Goal: Transaction & Acquisition: Purchase product/service

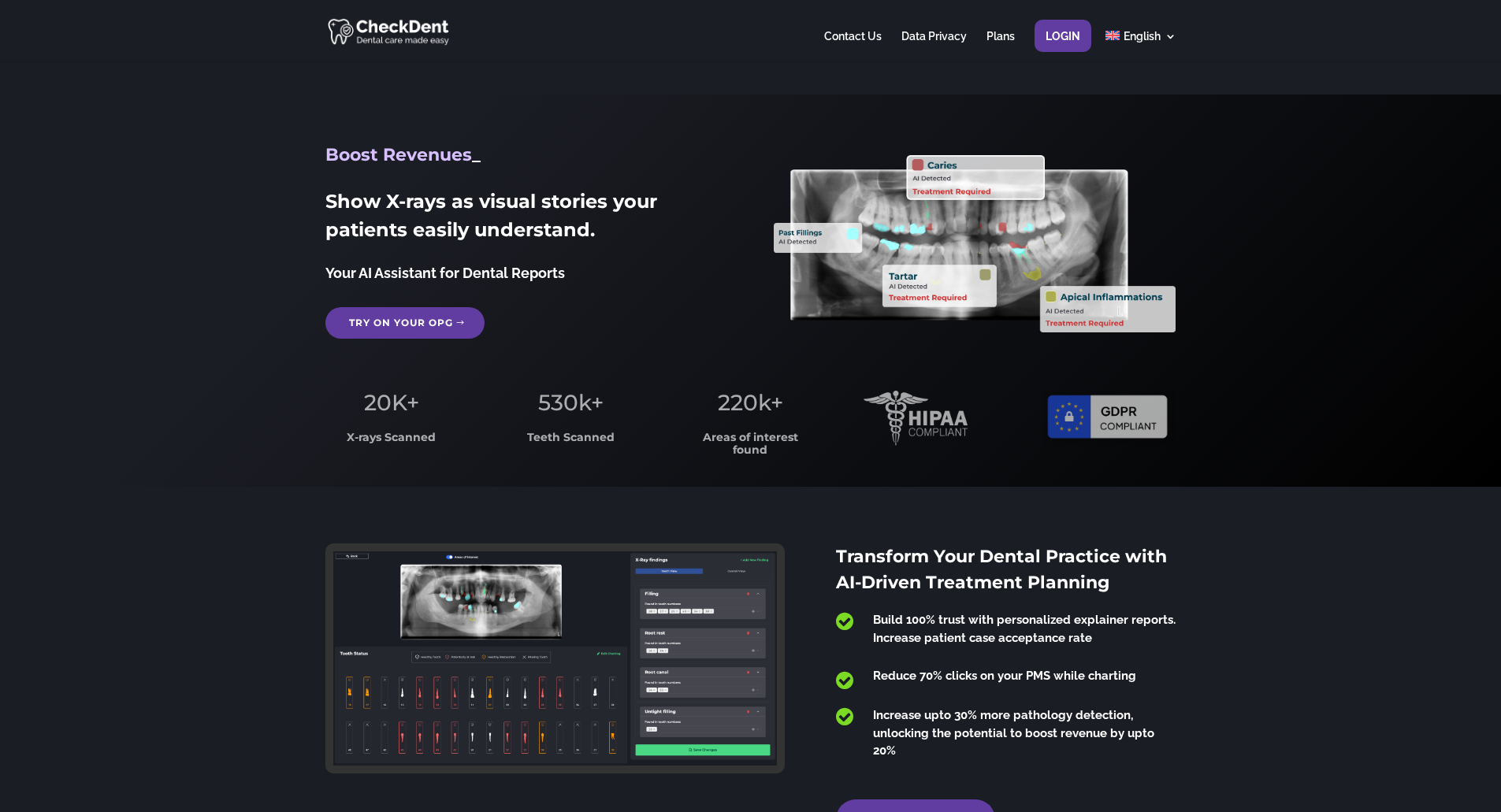
click at [434, 307] on link "Try on your OPG" at bounding box center [405, 323] width 159 height 32
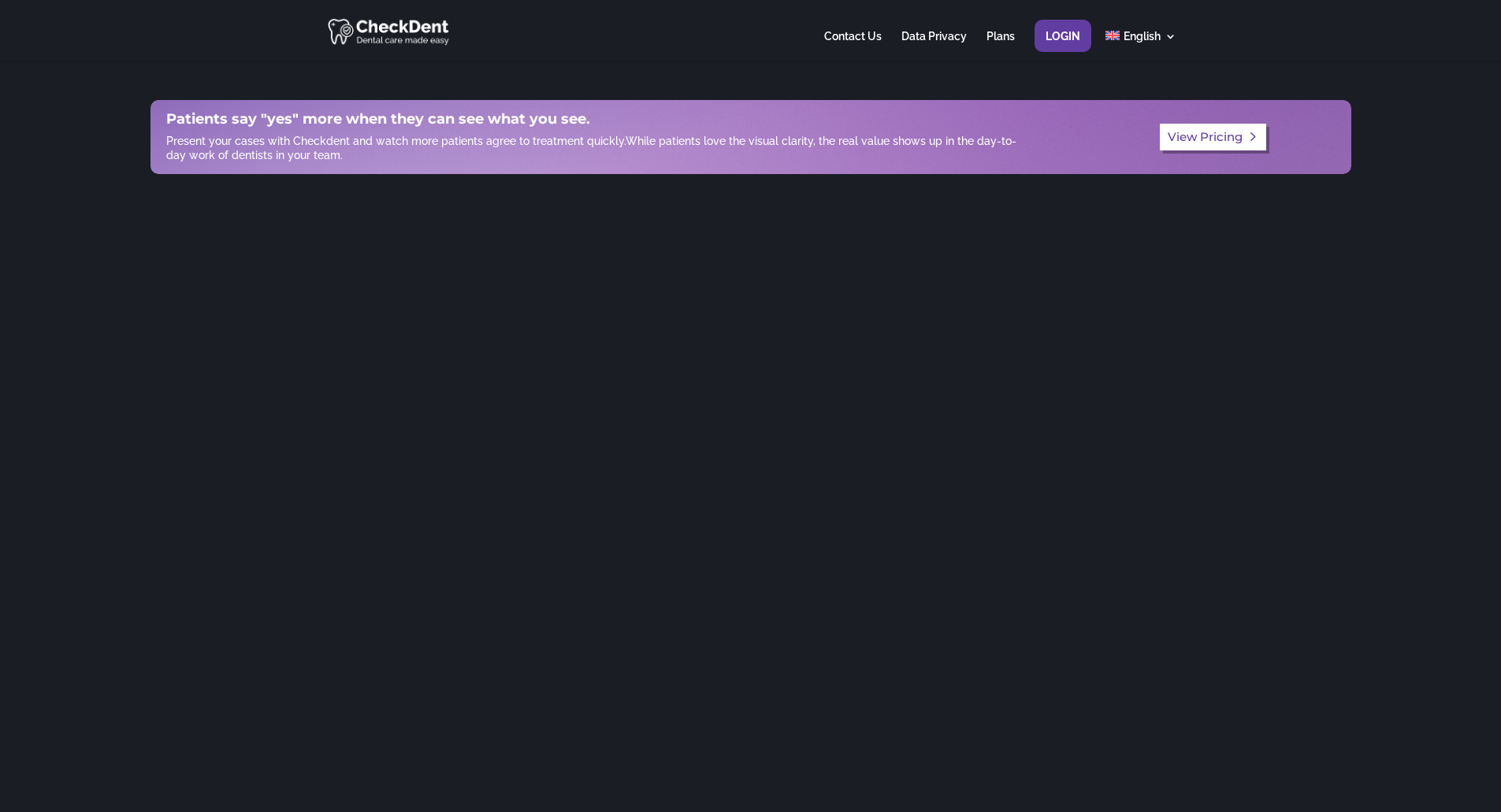
click at [1215, 123] on link "View Pricing" at bounding box center [1213, 137] width 107 height 28
click at [1140, 34] on span "English" at bounding box center [1142, 36] width 37 height 13
